Goal: Transaction & Acquisition: Purchase product/service

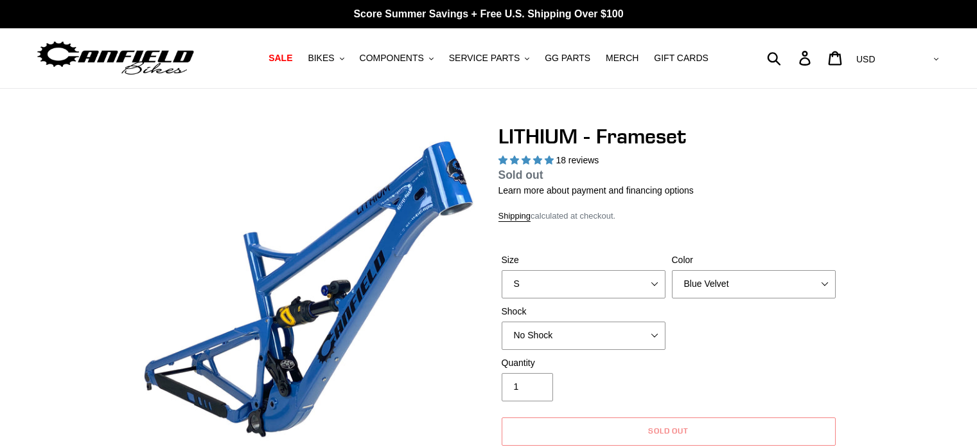
select select "highest-rating"
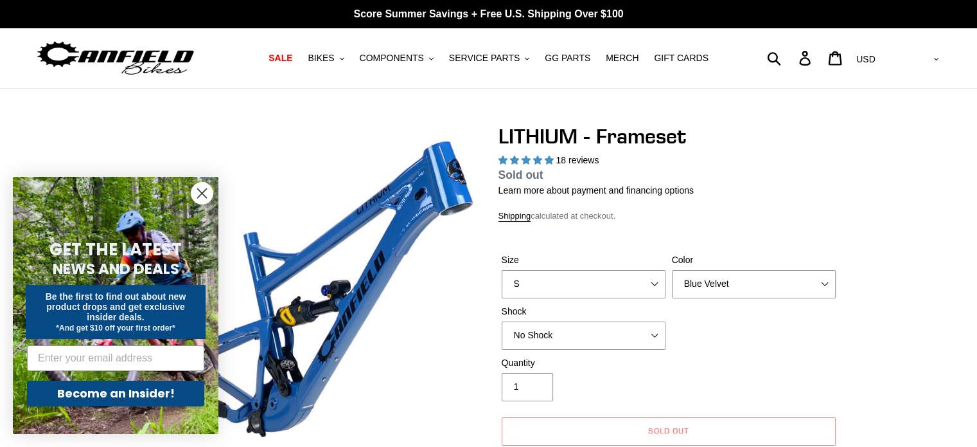
scroll to position [49, 0]
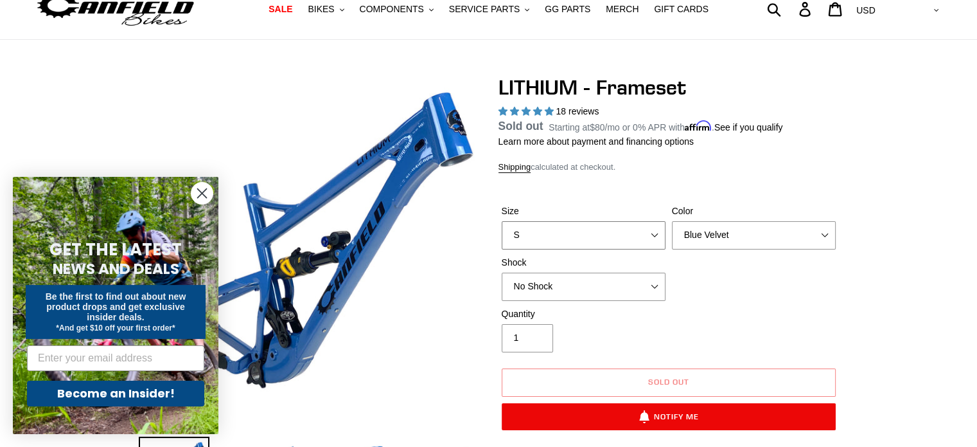
click at [605, 236] on select "S M L XL" at bounding box center [584, 235] width 164 height 28
select select "M"
click at [502, 236] on select "S M L XL" at bounding box center [584, 235] width 164 height 28
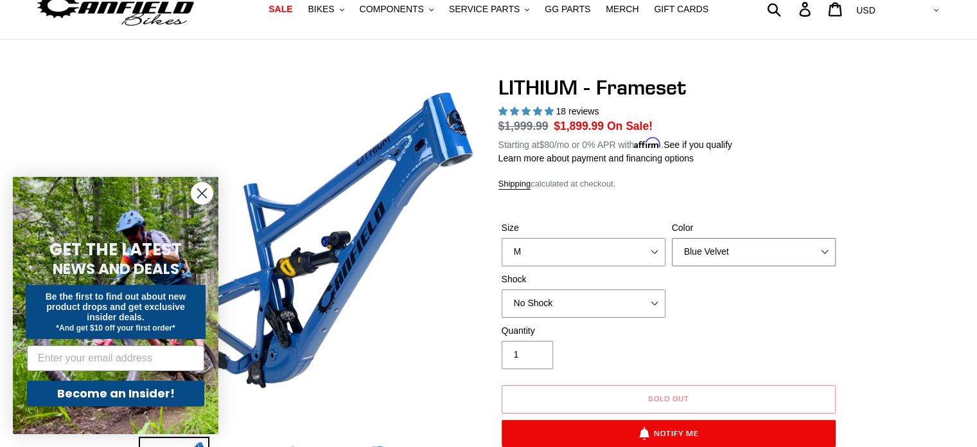
click at [744, 242] on select "Blue Velvet Stealth Black" at bounding box center [754, 252] width 164 height 28
click at [730, 303] on div "Size S M L XL Color Blue Velvet Stealth Black Shock No Shock Öhlins TTX2 Air" at bounding box center [669, 272] width 341 height 103
drag, startPoint x: 747, startPoint y: 242, endPoint x: 729, endPoint y: 289, distance: 49.6
click at [729, 289] on div "Size S M L XL Color Blue Velvet Stealth Black Shock No Shock Öhlins TTX2 Air" at bounding box center [669, 272] width 341 height 103
click at [672, 238] on select "Blue Velvet Stealth Black" at bounding box center [754, 252] width 164 height 28
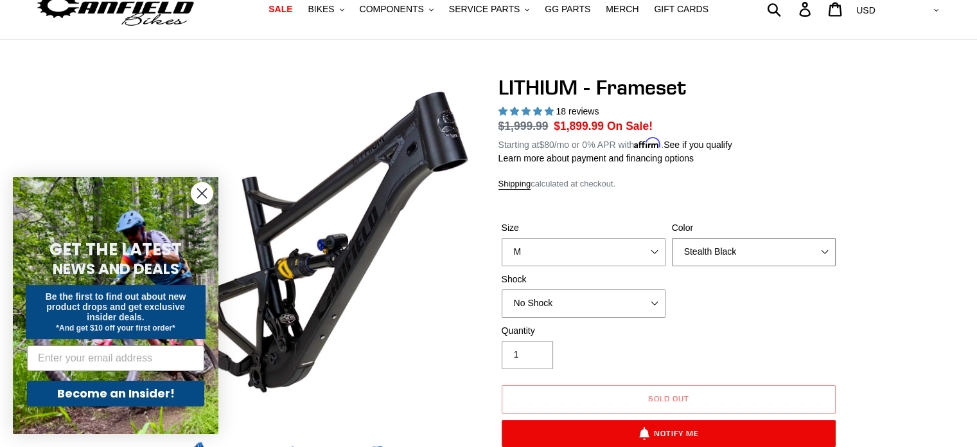
click at [748, 249] on select "Blue Velvet Stealth Black" at bounding box center [754, 252] width 164 height 28
select select "Blue Velvet"
click at [672, 238] on select "Blue Velvet Stealth Black" at bounding box center [754, 252] width 164 height 28
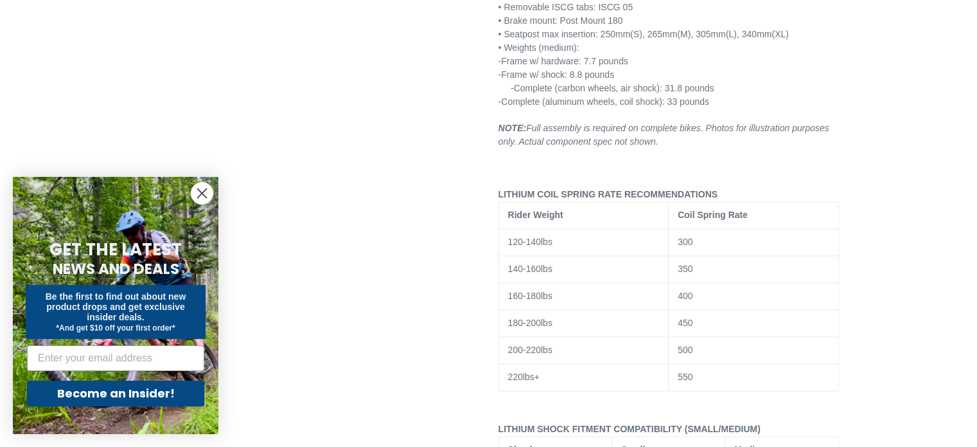
scroll to position [1933, 0]
